Goal: Obtain resource: Download file/media

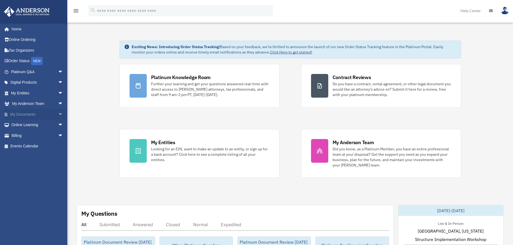
click at [58, 112] on span "arrow_drop_down" at bounding box center [63, 114] width 11 height 11
click at [31, 147] on link "Forms Library" at bounding box center [40, 146] width 64 height 11
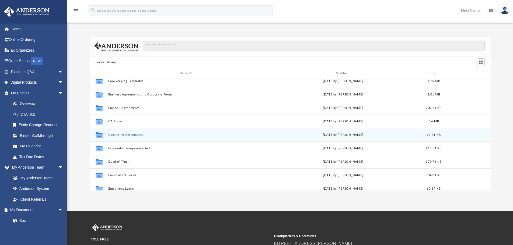
scroll to position [50, 0]
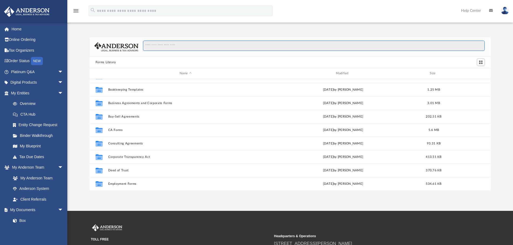
click at [207, 46] on input "Search files and folders" at bounding box center [313, 46] width 341 height 10
type input "*******"
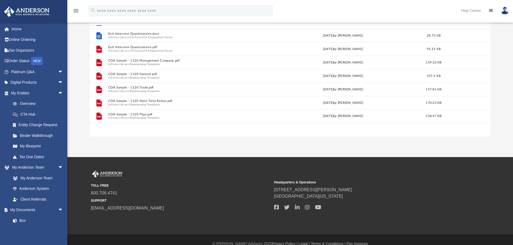
scroll to position [0, 0]
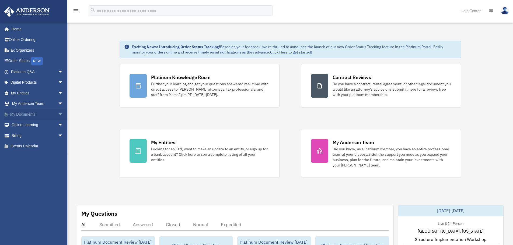
click at [58, 112] on span "arrow_drop_down" at bounding box center [63, 114] width 11 height 11
click at [37, 146] on link "Forms Library" at bounding box center [40, 146] width 64 height 11
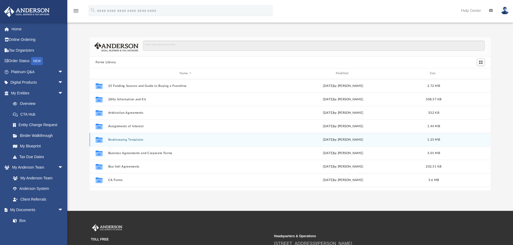
scroll to position [118, 397]
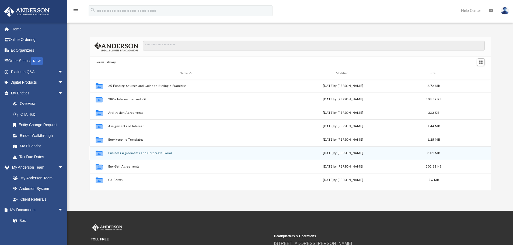
click at [140, 154] on button "Business Agreements and Corporate Forms" at bounding box center [185, 152] width 155 height 3
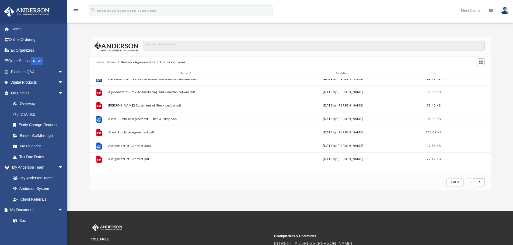
scroll to position [0, 0]
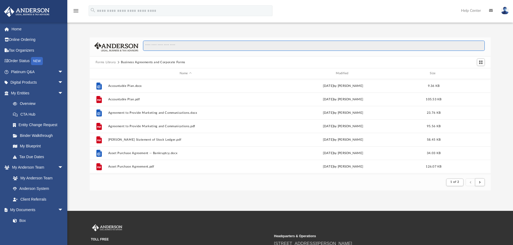
click at [182, 45] on input "Search files and folders" at bounding box center [313, 46] width 341 height 10
type input "*"
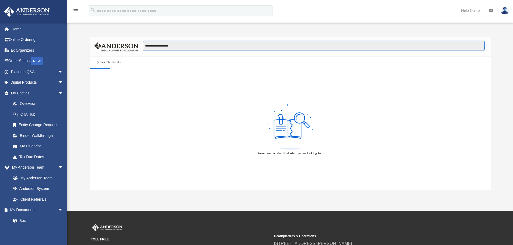
type input "**********"
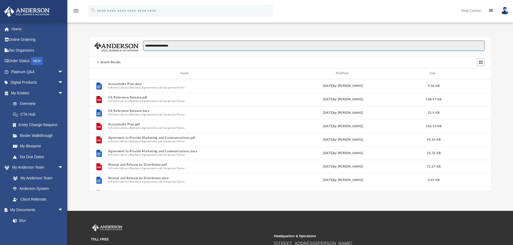
scroll to position [118, 397]
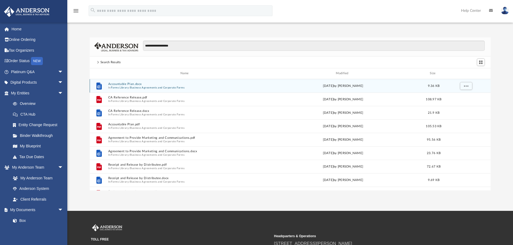
click at [125, 84] on button "Accountable Plan.docx" at bounding box center [185, 83] width 155 height 3
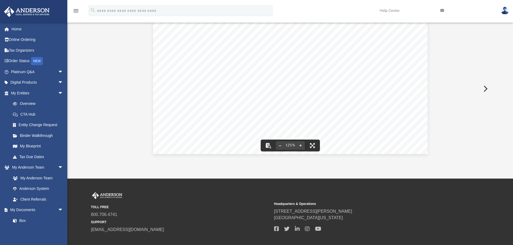
scroll to position [0, 0]
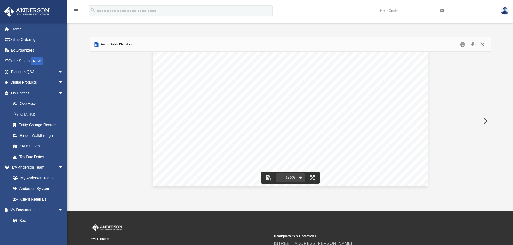
click at [484, 44] on button "Close" at bounding box center [482, 44] width 10 height 8
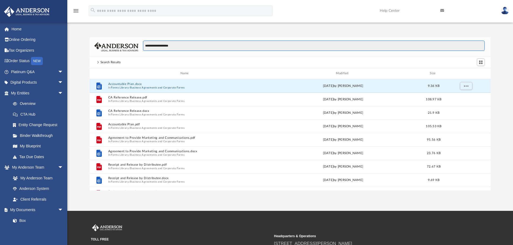
click at [184, 44] on input "**********" at bounding box center [313, 46] width 341 height 10
